Goal: Find specific page/section: Find specific page/section

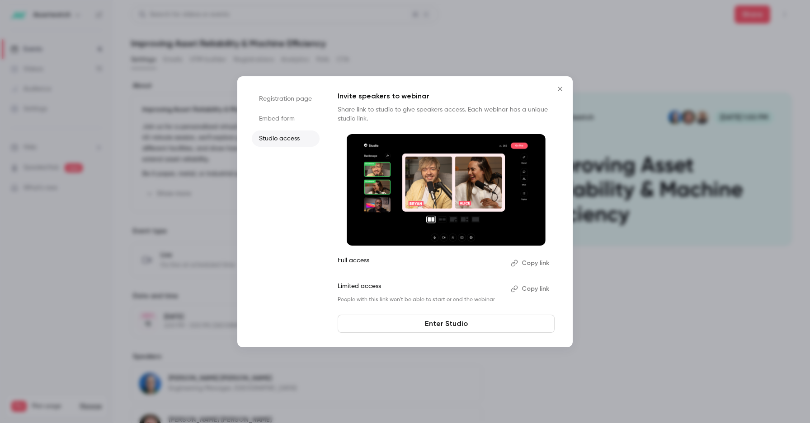
click at [559, 92] on icon "Close" at bounding box center [560, 88] width 11 height 7
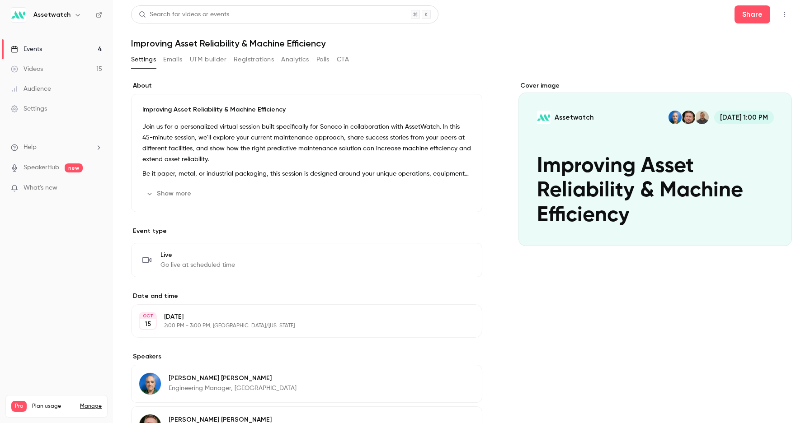
click at [243, 64] on button "Registrations" at bounding box center [254, 59] width 40 height 14
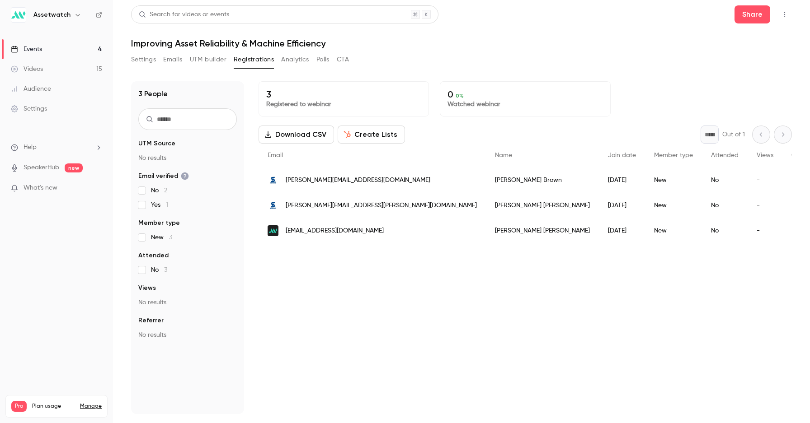
click at [147, 58] on button "Settings" at bounding box center [143, 59] width 25 height 14
